Goal: Transaction & Acquisition: Purchase product/service

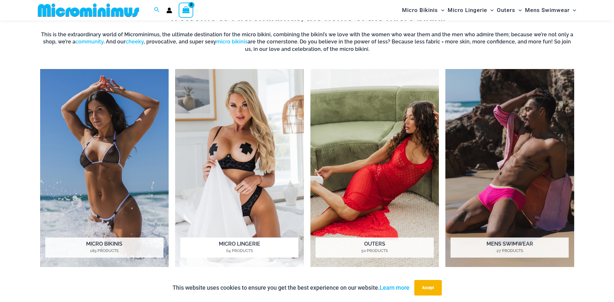
scroll to position [577, 0]
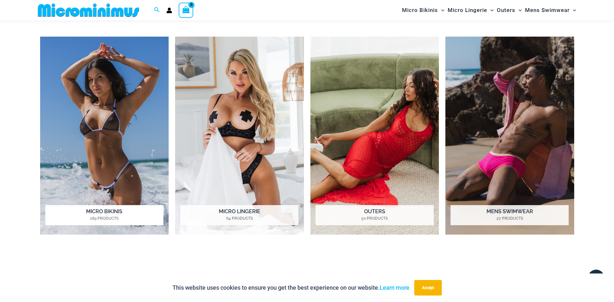
click at [106, 116] on img "Visit product category Micro Bikinis" at bounding box center [104, 136] width 129 height 198
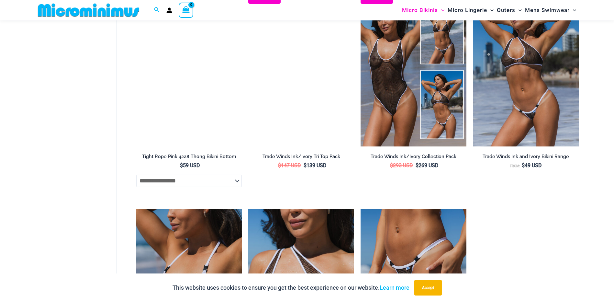
scroll to position [419, 0]
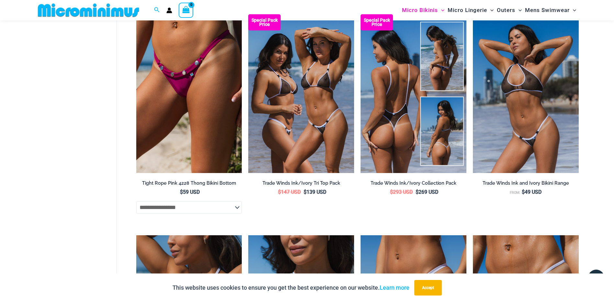
click at [390, 86] on img at bounding box center [413, 93] width 106 height 159
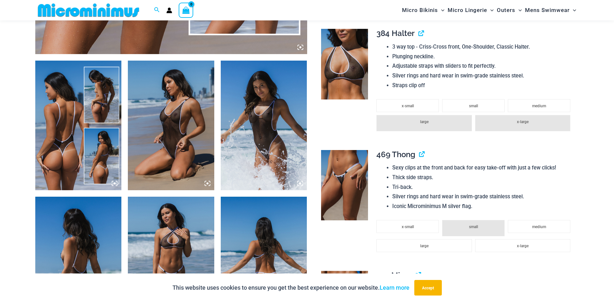
scroll to position [417, 0]
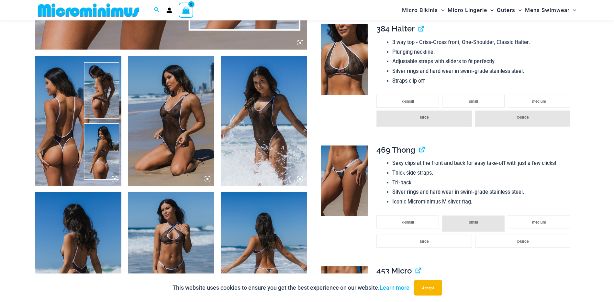
click at [66, 127] on img at bounding box center [78, 120] width 86 height 129
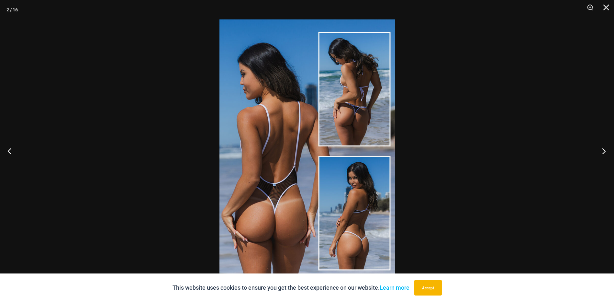
click at [602, 150] on button "Next" at bounding box center [602, 151] width 24 height 32
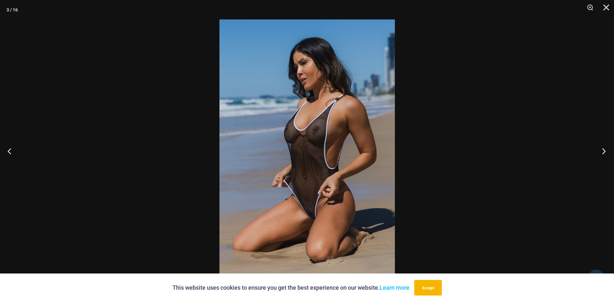
click at [602, 150] on button "Next" at bounding box center [602, 151] width 24 height 32
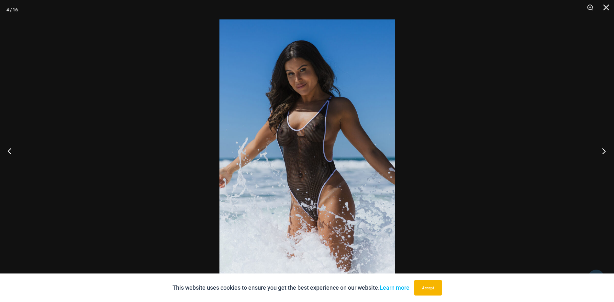
click at [602, 150] on button "Next" at bounding box center [602, 151] width 24 height 32
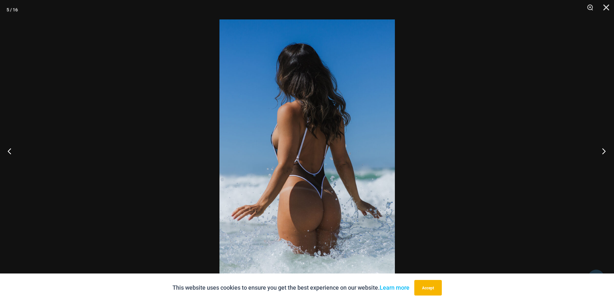
click at [602, 150] on button "Next" at bounding box center [602, 151] width 24 height 32
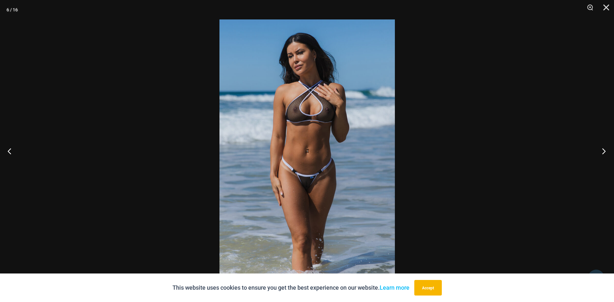
click at [602, 150] on button "Next" at bounding box center [602, 151] width 24 height 32
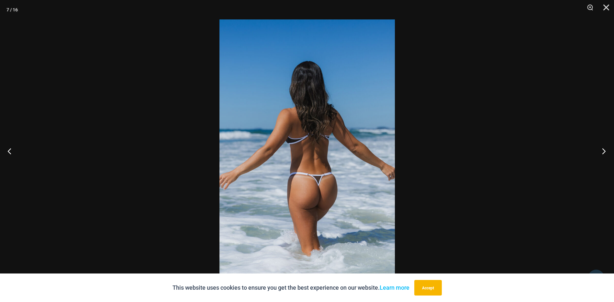
click at [602, 150] on button "Next" at bounding box center [602, 151] width 24 height 32
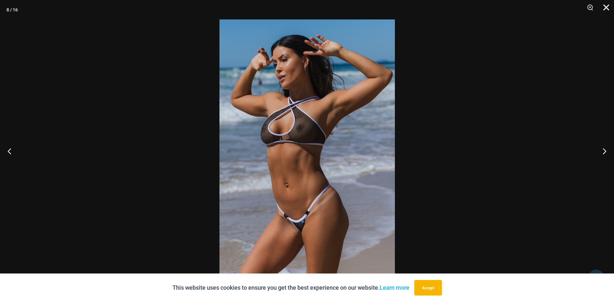
click at [604, 8] on button "Close" at bounding box center [604, 9] width 16 height 19
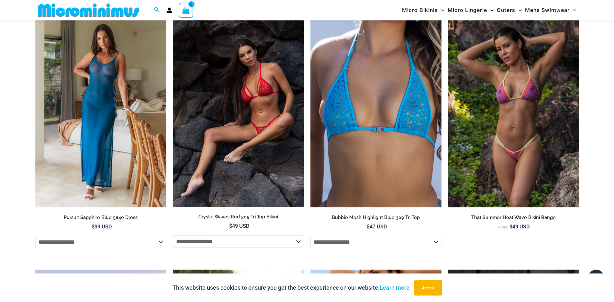
scroll to position [1517, 0]
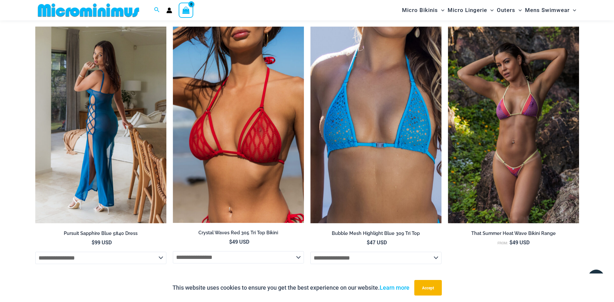
click at [118, 105] on img at bounding box center [100, 125] width 131 height 197
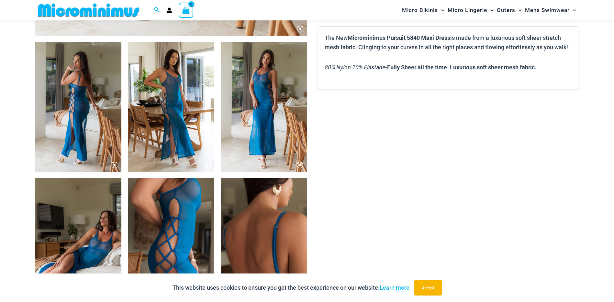
scroll to position [447, 0]
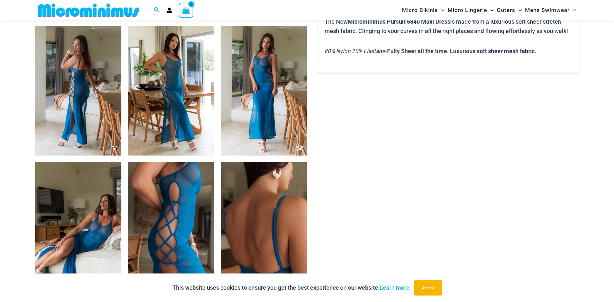
click at [60, 99] on img at bounding box center [78, 90] width 86 height 129
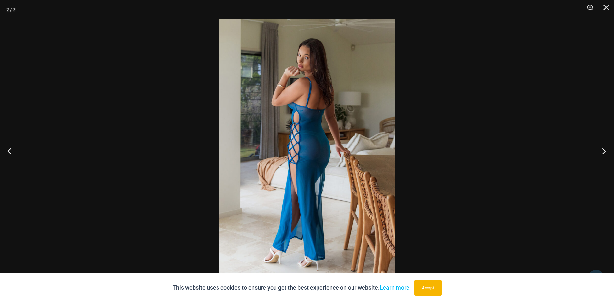
click at [602, 151] on button "Next" at bounding box center [602, 151] width 24 height 32
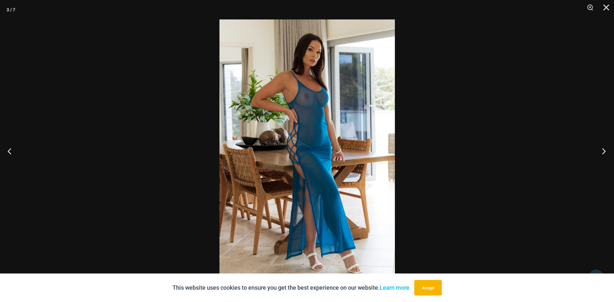
click at [602, 151] on button "Next" at bounding box center [602, 151] width 24 height 32
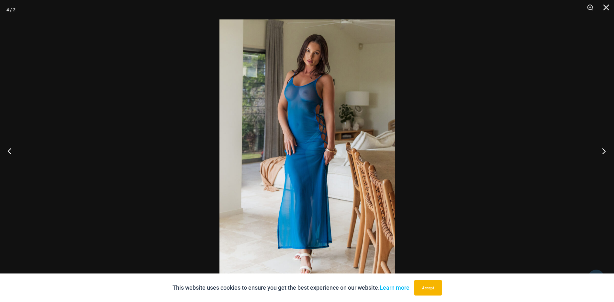
click at [602, 150] on button "Next" at bounding box center [602, 151] width 24 height 32
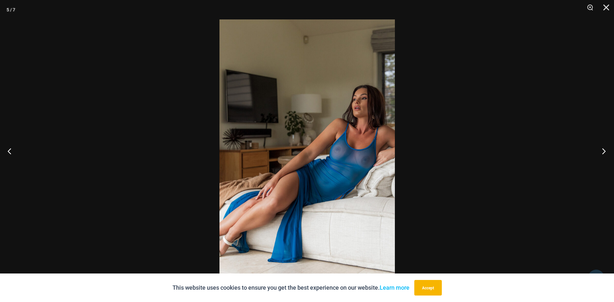
click at [602, 149] on button "Next" at bounding box center [602, 151] width 24 height 32
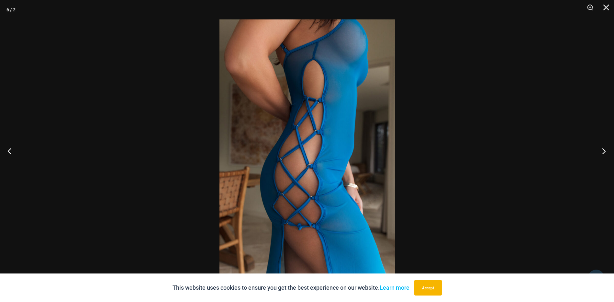
click at [605, 150] on button "Next" at bounding box center [602, 151] width 24 height 32
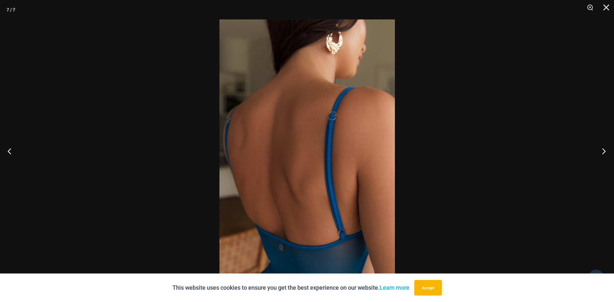
click at [605, 150] on button "Next" at bounding box center [602, 151] width 24 height 32
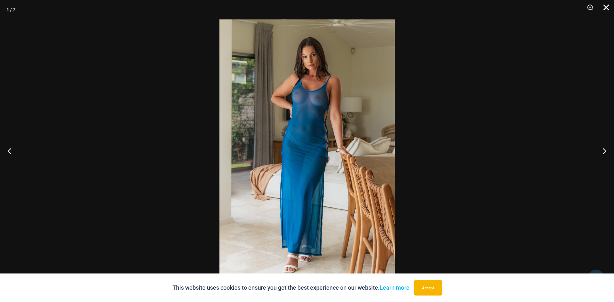
click at [607, 7] on button "Close" at bounding box center [604, 9] width 16 height 19
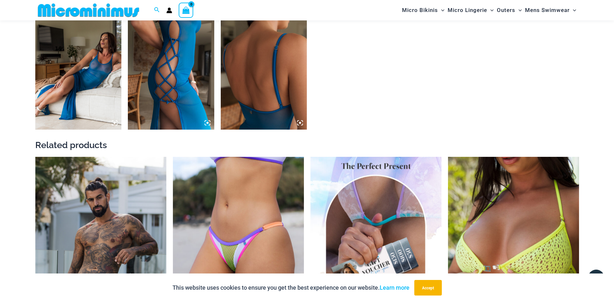
scroll to position [738, 0]
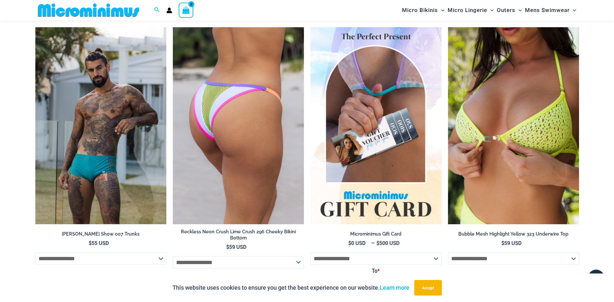
click at [267, 105] on img at bounding box center [238, 125] width 131 height 197
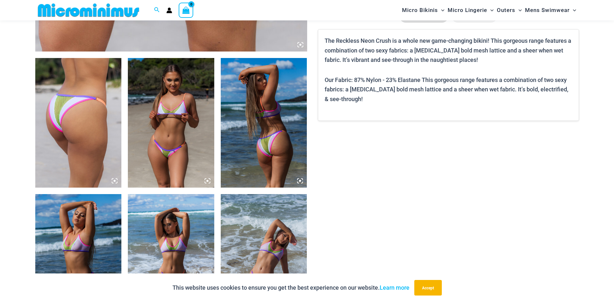
click at [374, 184] on section "Keep Shopping Reckless Neon Crush Reckless Neon Crush Lime Crush Bikini Range F…" at bounding box center [307, 240] width 544 height 1193
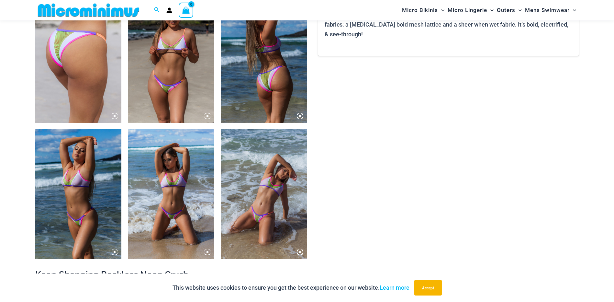
scroll to position [577, 0]
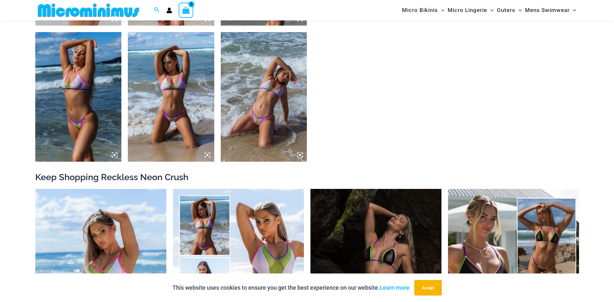
click at [100, 94] on img at bounding box center [78, 96] width 86 height 129
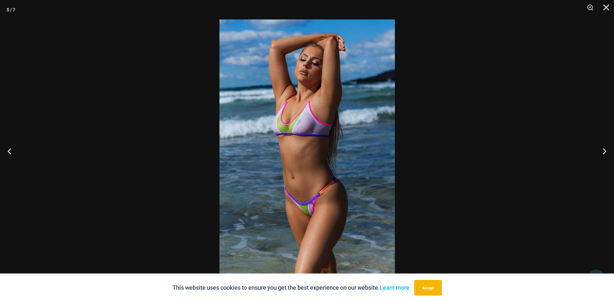
click at [168, 106] on div at bounding box center [307, 151] width 614 height 302
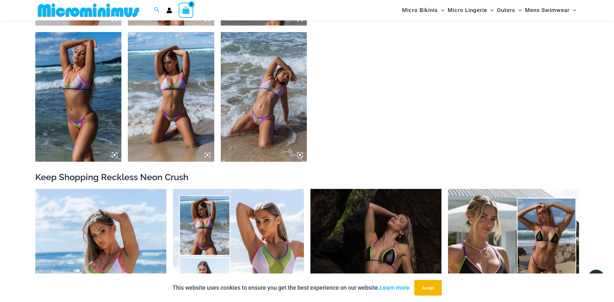
click at [84, 73] on img at bounding box center [78, 96] width 86 height 129
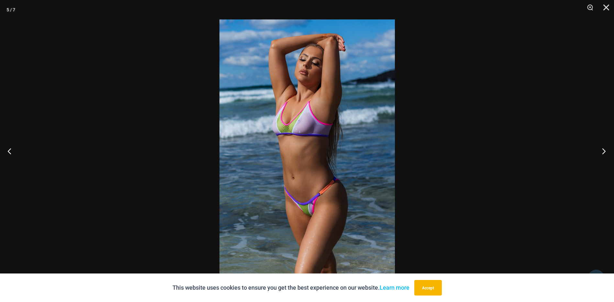
click at [604, 145] on button "Next" at bounding box center [602, 151] width 24 height 32
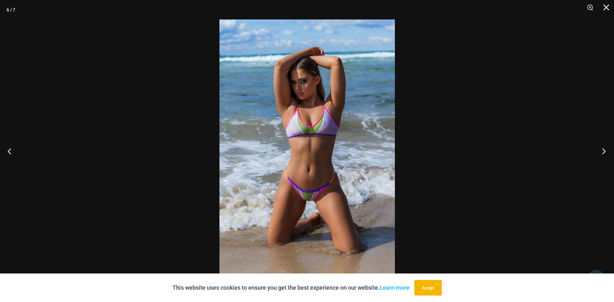
click at [604, 145] on button "Next" at bounding box center [602, 151] width 24 height 32
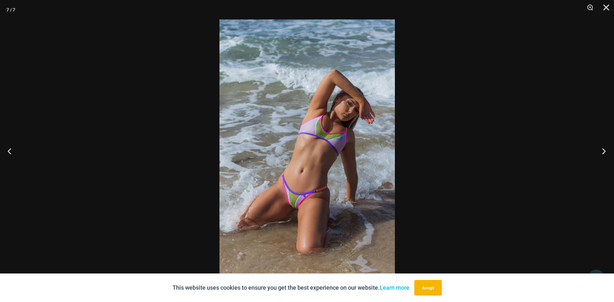
click at [604, 145] on button "Next" at bounding box center [602, 151] width 24 height 32
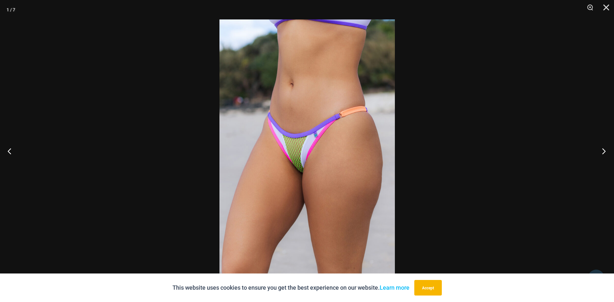
click at [604, 145] on button "Next" at bounding box center [602, 151] width 24 height 32
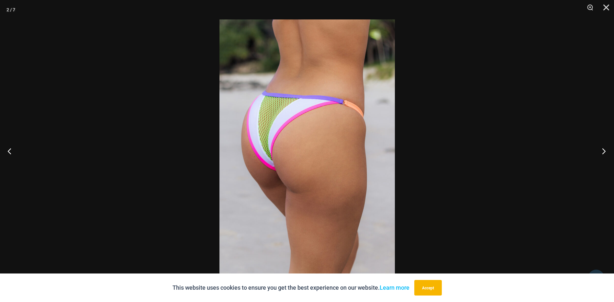
click at [604, 145] on button "Next" at bounding box center [602, 151] width 24 height 32
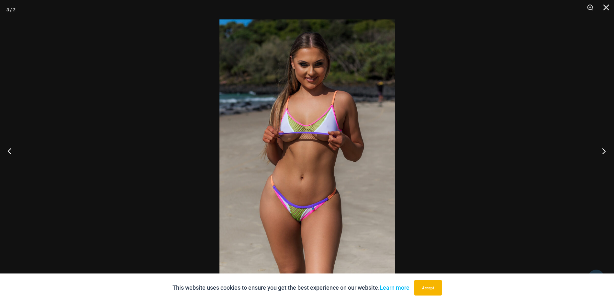
click at [604, 145] on button "Next" at bounding box center [602, 151] width 24 height 32
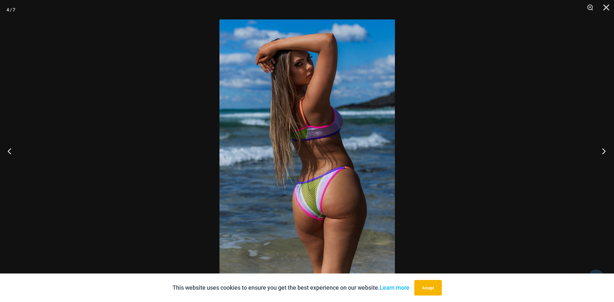
click at [604, 145] on button "Next" at bounding box center [602, 151] width 24 height 32
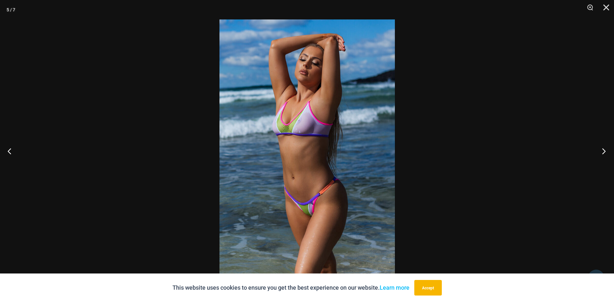
click at [604, 145] on button "Next" at bounding box center [602, 151] width 24 height 32
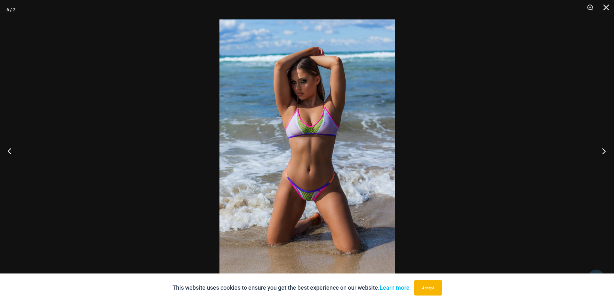
click at [604, 145] on button "Next" at bounding box center [602, 151] width 24 height 32
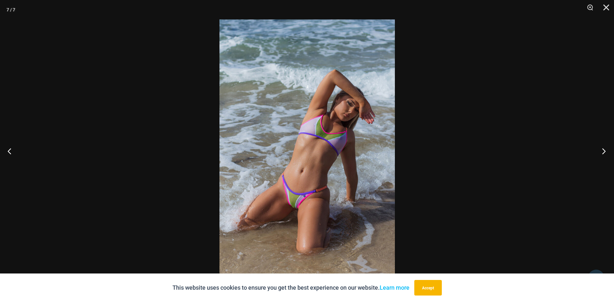
click at [604, 145] on button "Next" at bounding box center [602, 151] width 24 height 32
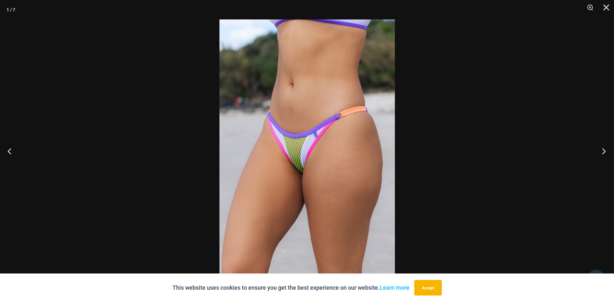
click at [604, 145] on button "Next" at bounding box center [602, 151] width 24 height 32
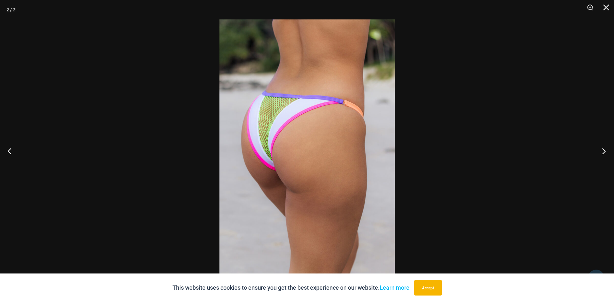
click at [604, 145] on button "Next" at bounding box center [602, 151] width 24 height 32
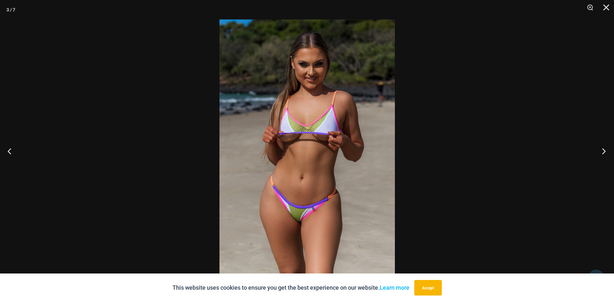
click at [604, 145] on button "Next" at bounding box center [602, 151] width 24 height 32
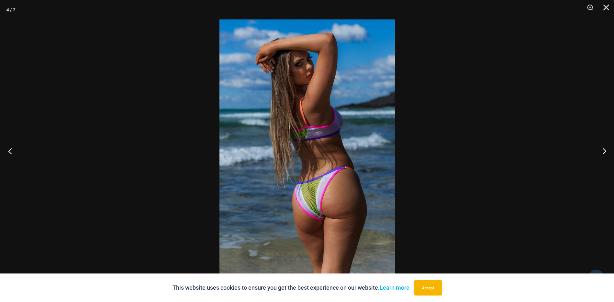
click at [14, 151] on button "Previous" at bounding box center [12, 151] width 24 height 32
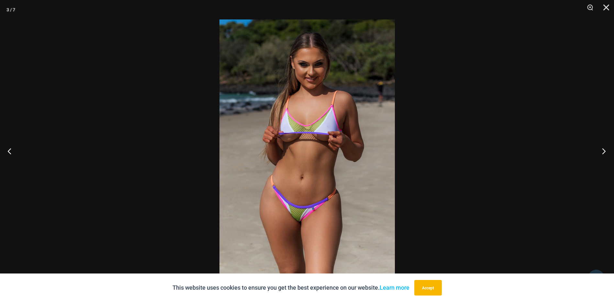
click at [604, 148] on button "Next" at bounding box center [602, 151] width 24 height 32
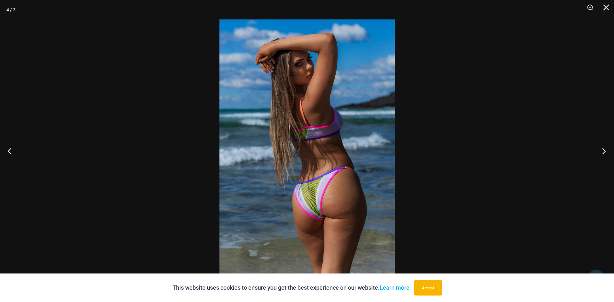
click at [604, 148] on button "Next" at bounding box center [602, 151] width 24 height 32
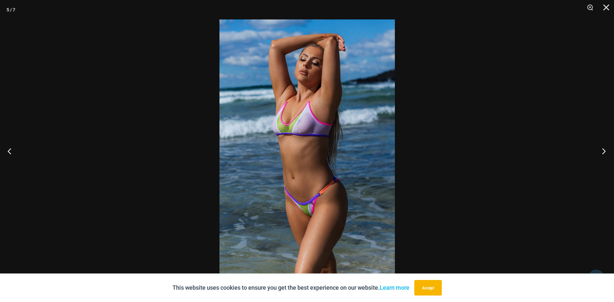
click at [604, 148] on button "Next" at bounding box center [602, 151] width 24 height 32
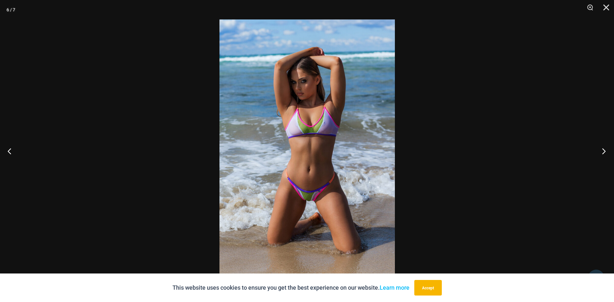
click at [604, 148] on button "Next" at bounding box center [602, 151] width 24 height 32
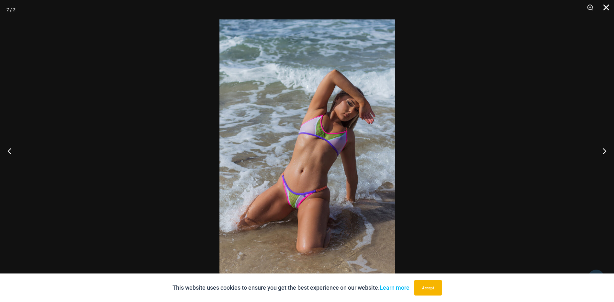
click at [607, 6] on button "Close" at bounding box center [604, 9] width 16 height 19
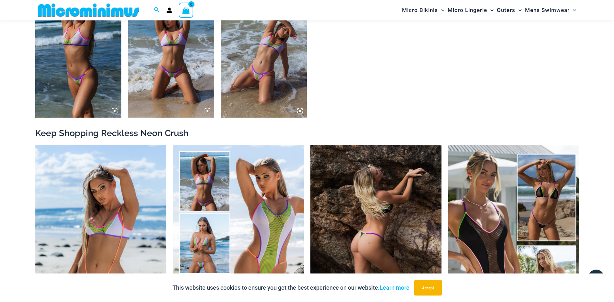
scroll to position [706, 0]
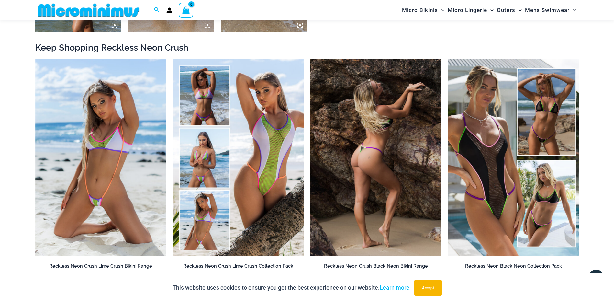
click at [384, 103] on img at bounding box center [375, 157] width 131 height 197
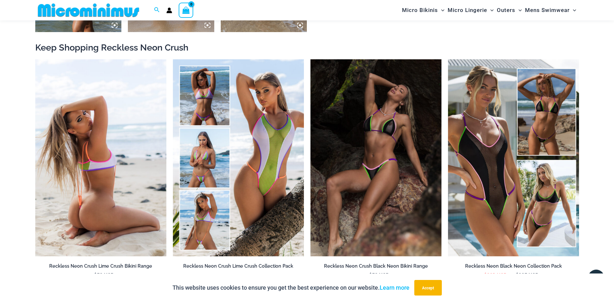
click at [112, 153] on img at bounding box center [100, 157] width 131 height 197
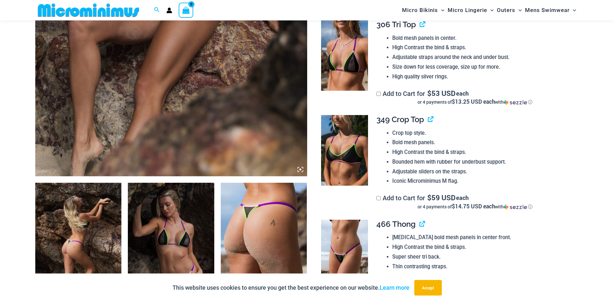
scroll to position [388, 0]
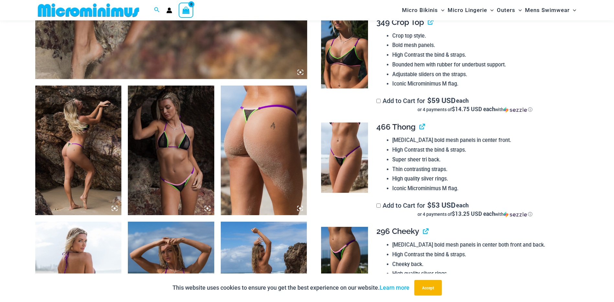
click at [100, 135] on img at bounding box center [78, 149] width 86 height 129
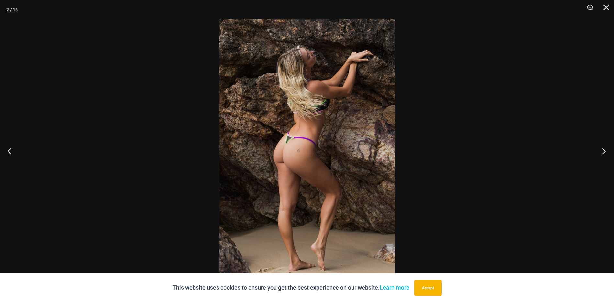
click at [603, 150] on button "Next" at bounding box center [602, 151] width 24 height 32
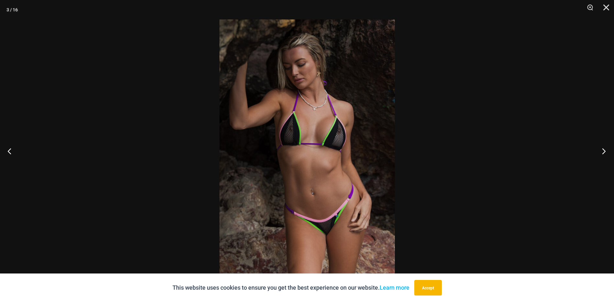
click at [603, 150] on button "Next" at bounding box center [602, 151] width 24 height 32
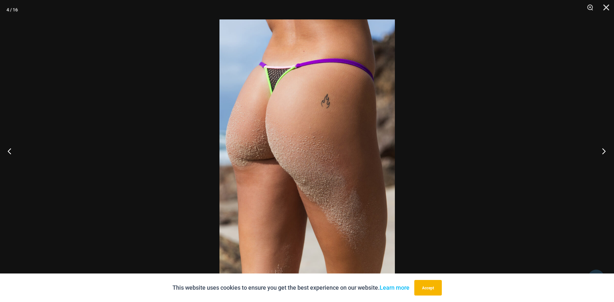
click at [603, 150] on button "Next" at bounding box center [602, 151] width 24 height 32
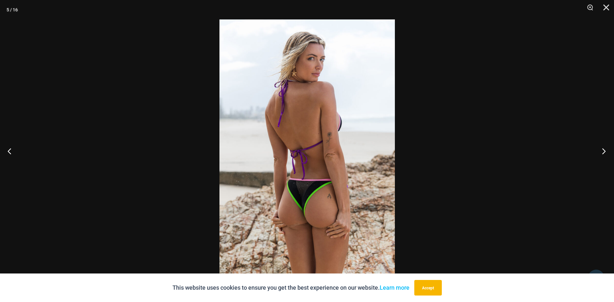
click at [603, 150] on button "Next" at bounding box center [602, 151] width 24 height 32
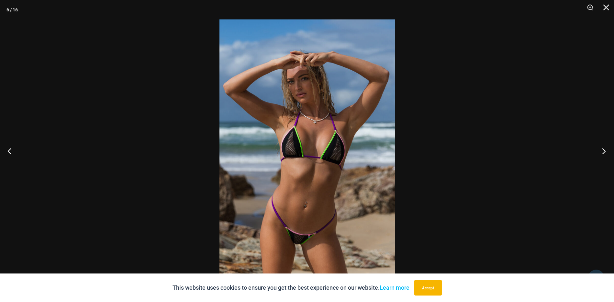
click at [603, 150] on button "Next" at bounding box center [602, 151] width 24 height 32
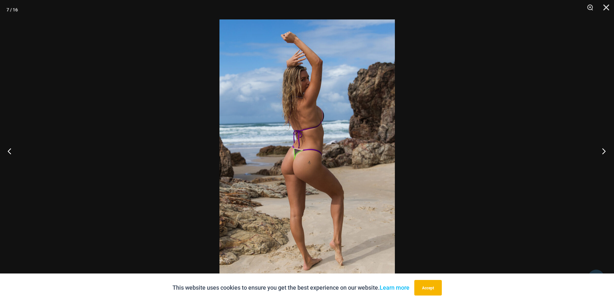
click at [603, 150] on button "Next" at bounding box center [602, 151] width 24 height 32
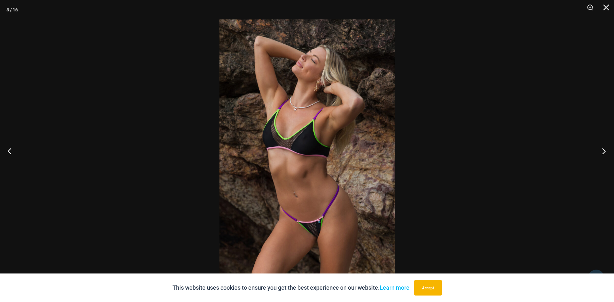
click at [603, 150] on button "Next" at bounding box center [602, 151] width 24 height 32
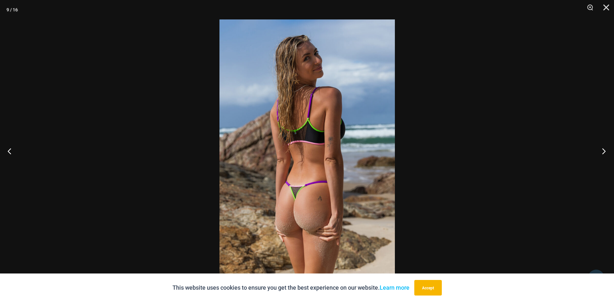
click at [603, 150] on button "Next" at bounding box center [602, 151] width 24 height 32
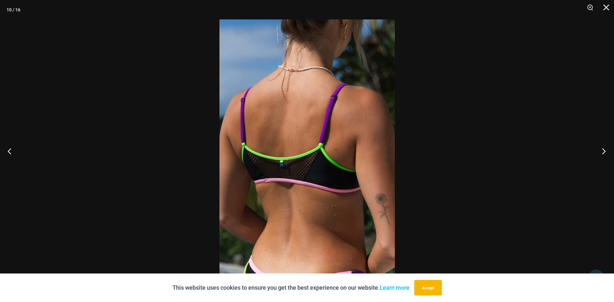
click at [603, 150] on button "Next" at bounding box center [602, 151] width 24 height 32
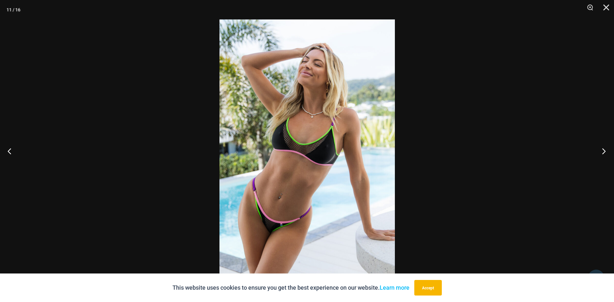
click at [603, 149] on button "Next" at bounding box center [602, 151] width 24 height 32
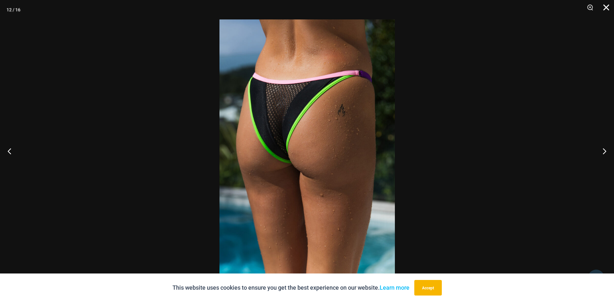
click at [605, 10] on button "Close" at bounding box center [604, 9] width 16 height 19
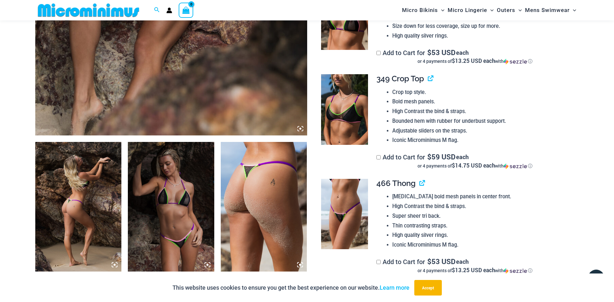
scroll to position [226, 0]
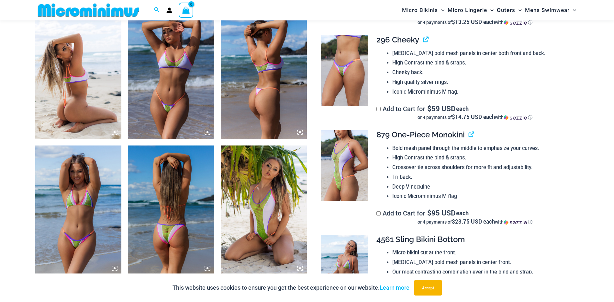
scroll to position [448, 0]
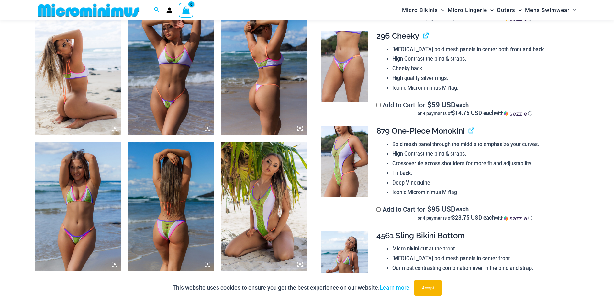
click at [102, 110] on img at bounding box center [78, 70] width 86 height 129
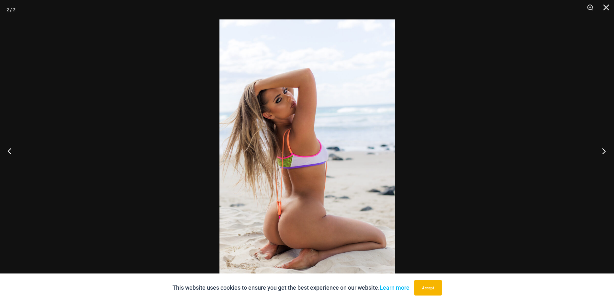
click at [605, 149] on button "Next" at bounding box center [602, 151] width 24 height 32
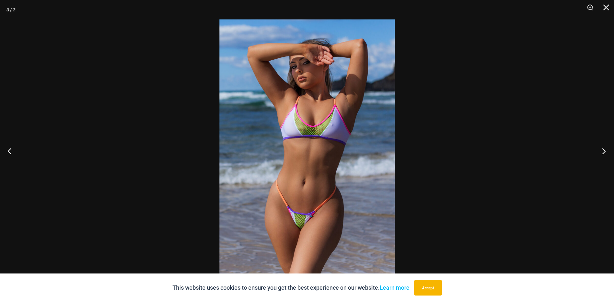
click at [604, 149] on button "Next" at bounding box center [602, 151] width 24 height 32
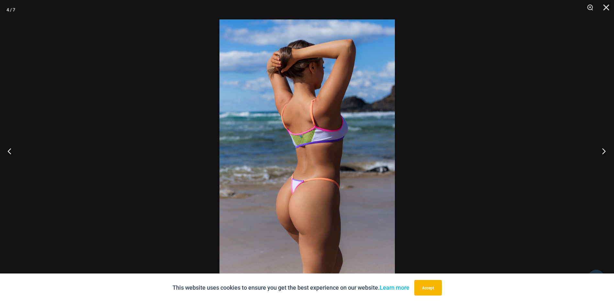
click at [604, 149] on button "Next" at bounding box center [602, 151] width 24 height 32
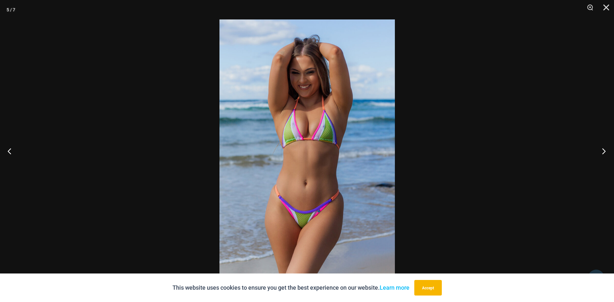
click at [604, 149] on button "Next" at bounding box center [602, 151] width 24 height 32
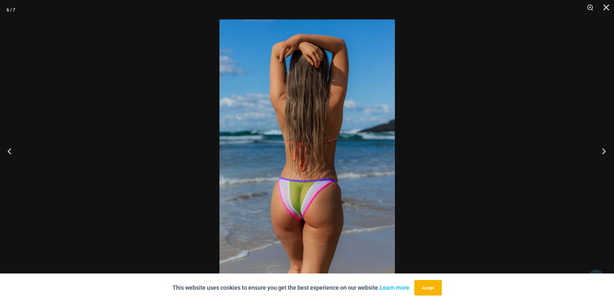
click at [604, 149] on button "Next" at bounding box center [602, 151] width 24 height 32
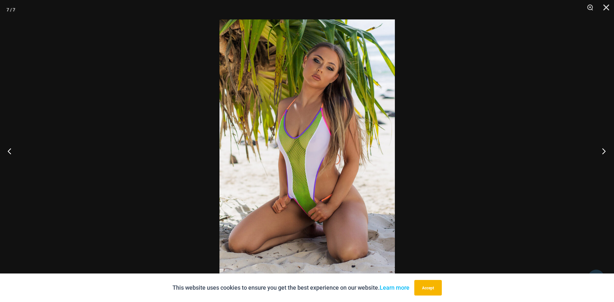
click at [604, 149] on button "Next" at bounding box center [602, 151] width 24 height 32
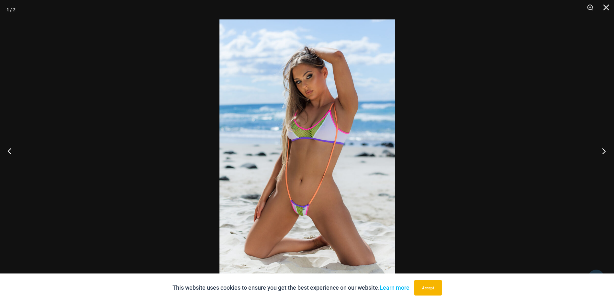
click at [604, 148] on button "Next" at bounding box center [602, 151] width 24 height 32
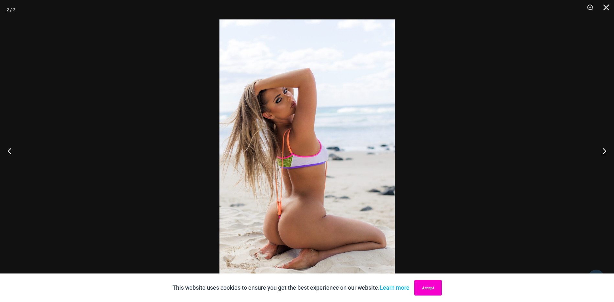
click at [431, 288] on button "Accept" at bounding box center [428, 288] width 28 height 16
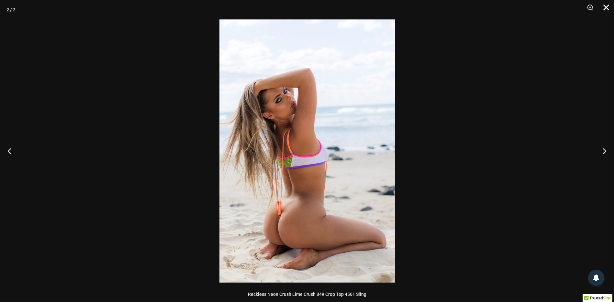
click at [607, 8] on button "Close" at bounding box center [604, 9] width 16 height 19
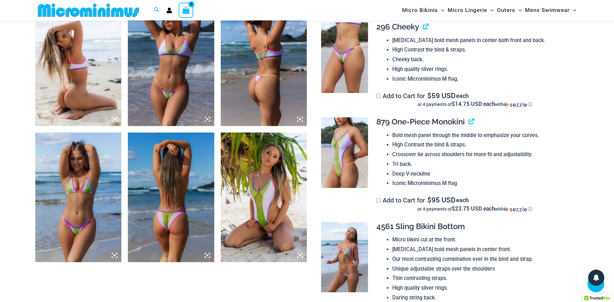
scroll to position [351, 0]
